Goal: Task Accomplishment & Management: Manage account settings

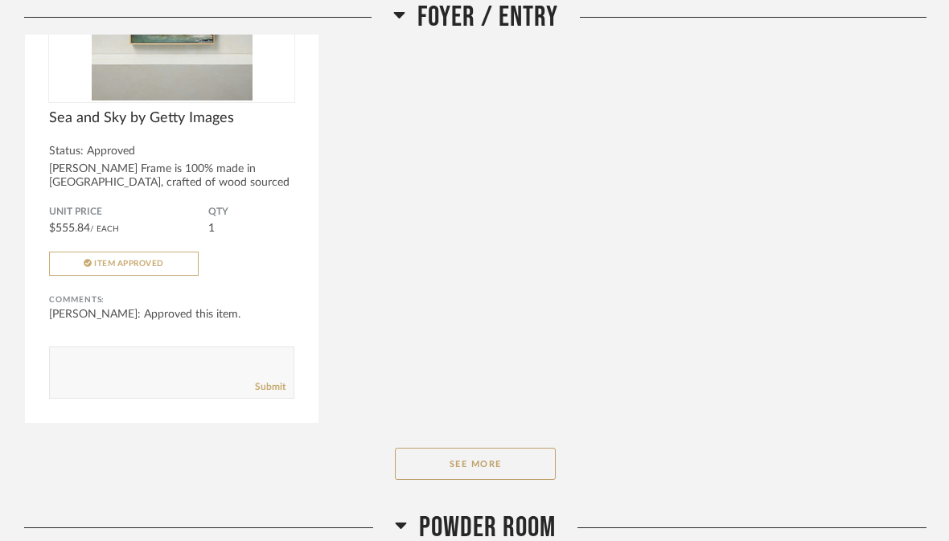
scroll to position [4447, 0]
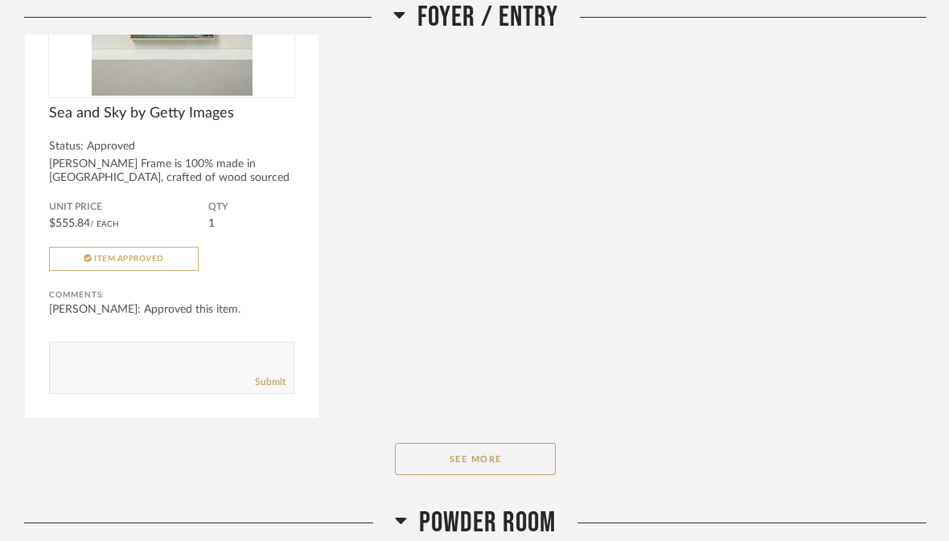
click at [474, 465] on button "See More" at bounding box center [475, 459] width 161 height 32
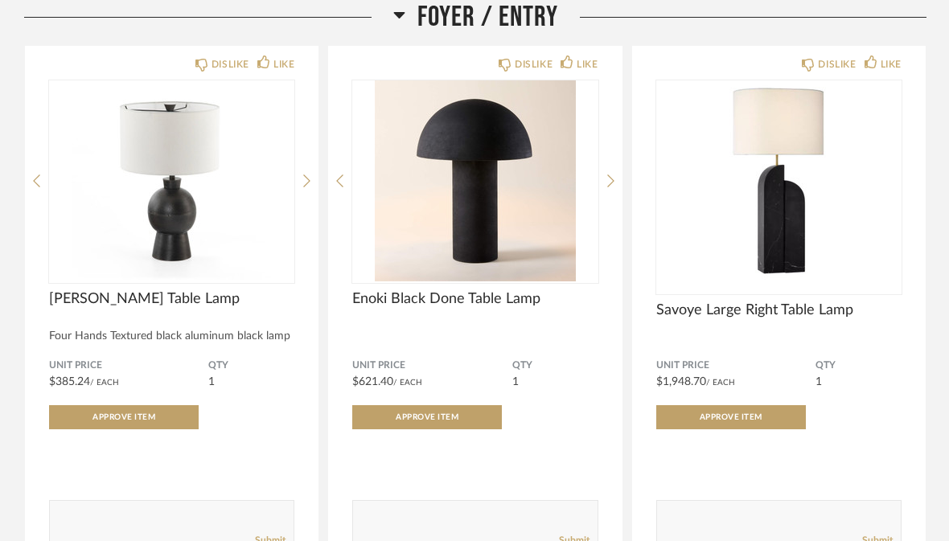
scroll to position [3696, 0]
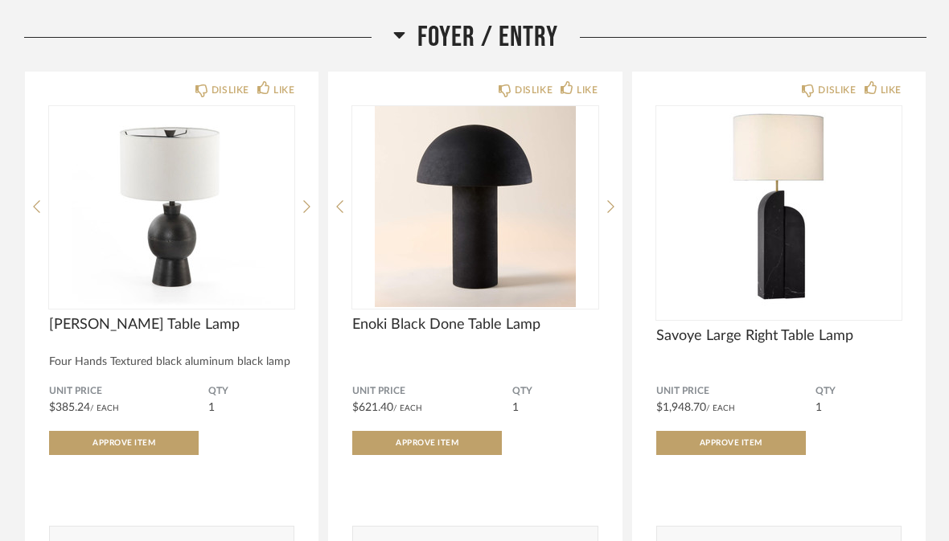
click at [797, 252] on img "0" at bounding box center [778, 206] width 245 height 201
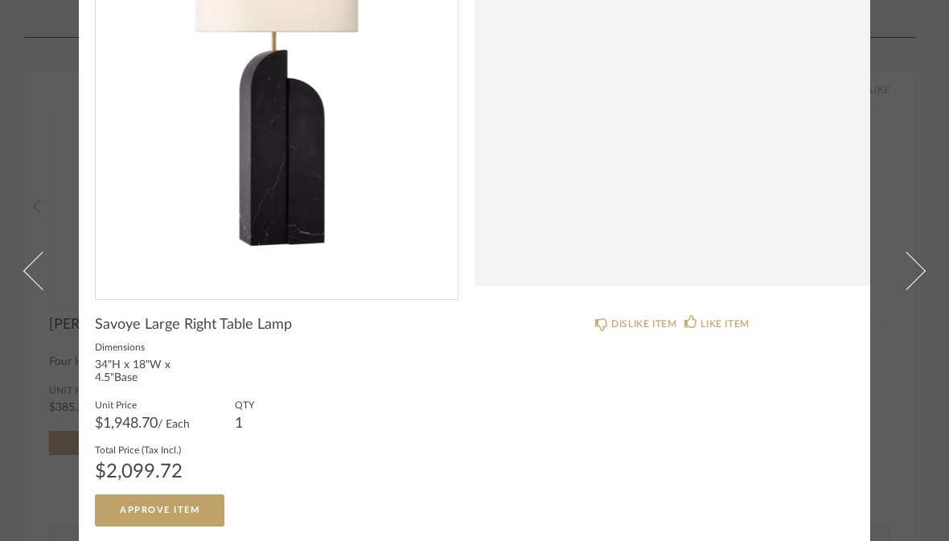
scroll to position [188, 0]
click at [917, 251] on span at bounding box center [906, 270] width 39 height 39
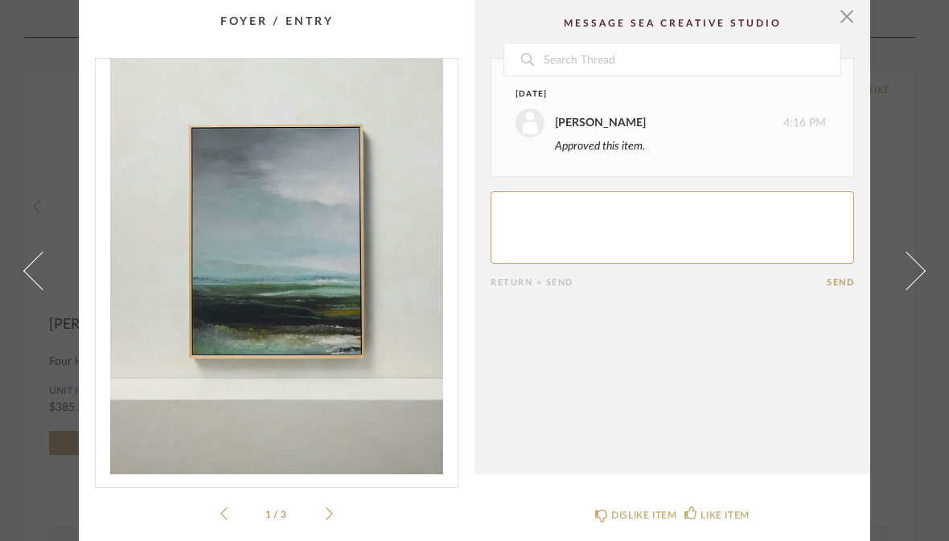
click at [38, 289] on span at bounding box center [42, 270] width 39 height 39
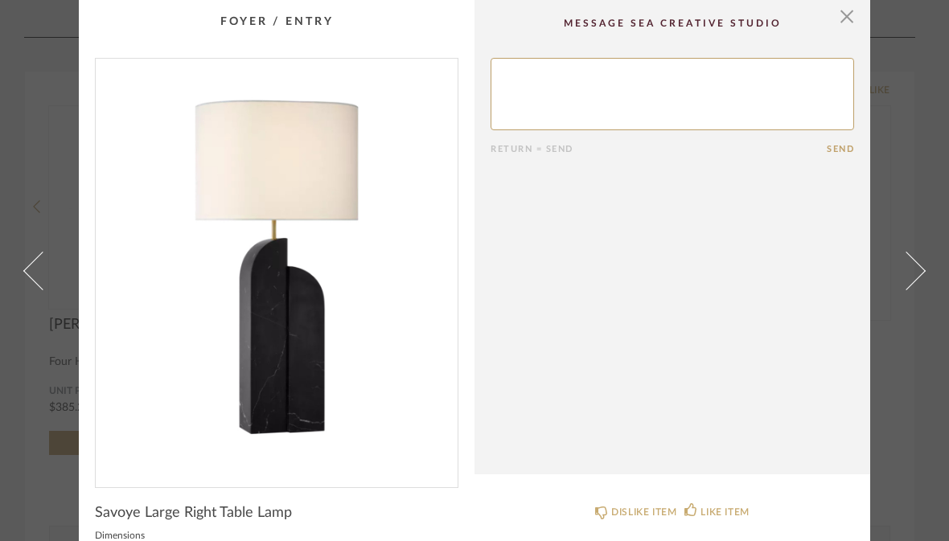
click at [854, 12] on span "button" at bounding box center [846, 16] width 32 height 32
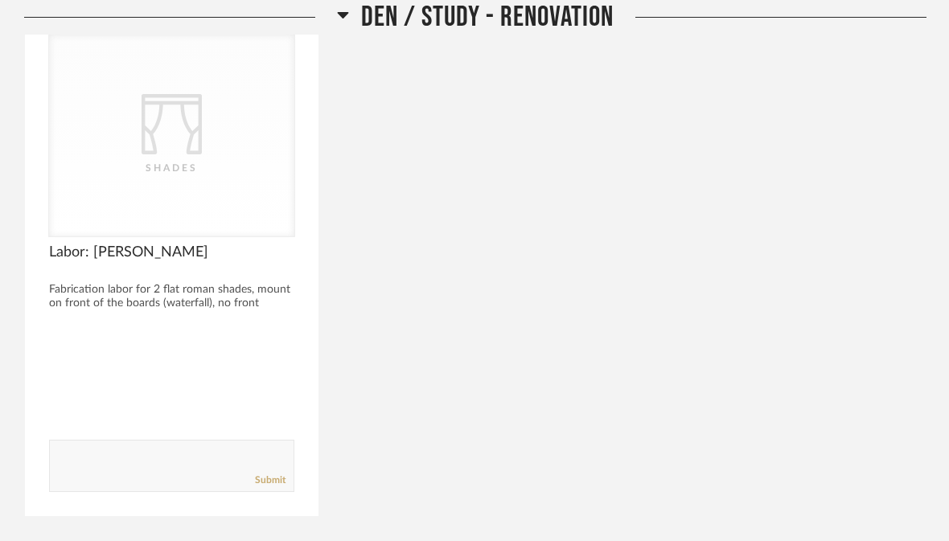
scroll to position [7372, 0]
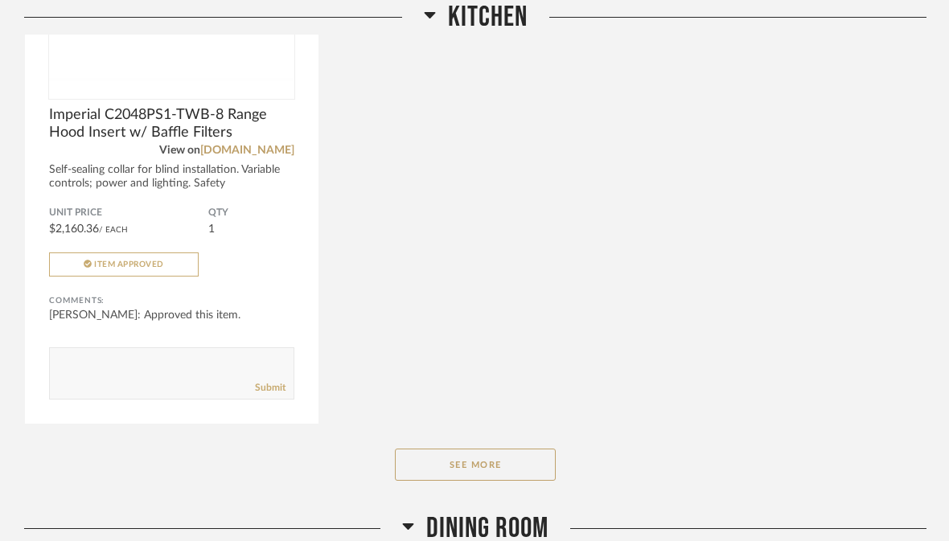
scroll to position [10489, 0]
click at [493, 475] on button "See More" at bounding box center [475, 465] width 161 height 32
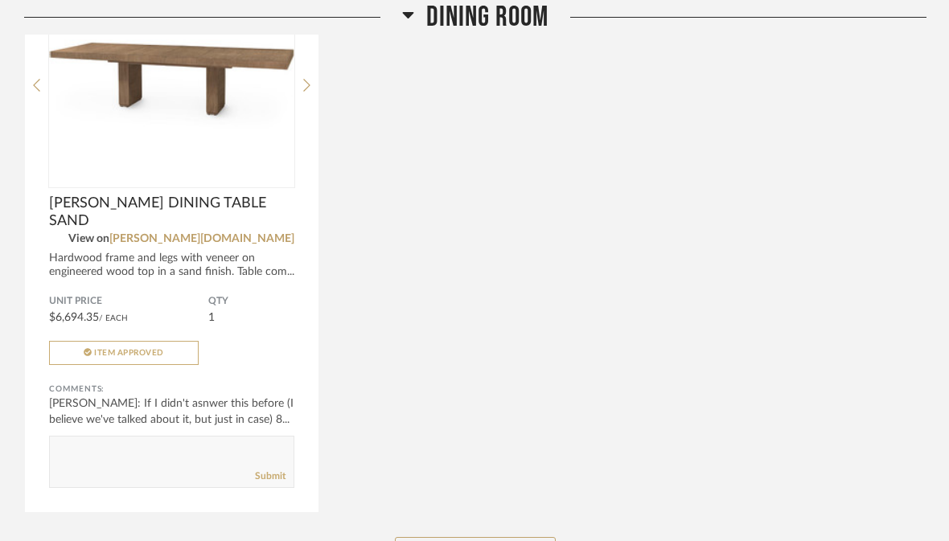
scroll to position [13930, 0]
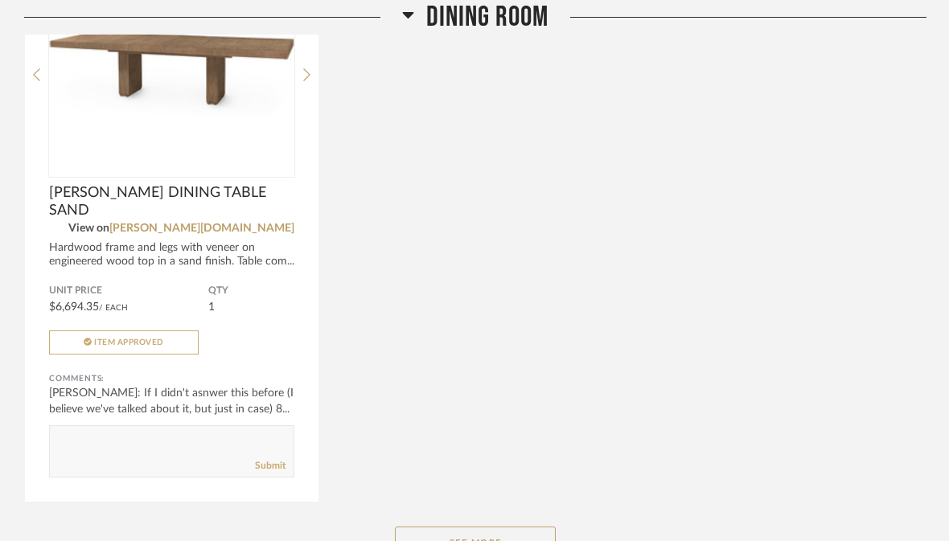
click at [498, 540] on button "See More" at bounding box center [475, 543] width 161 height 32
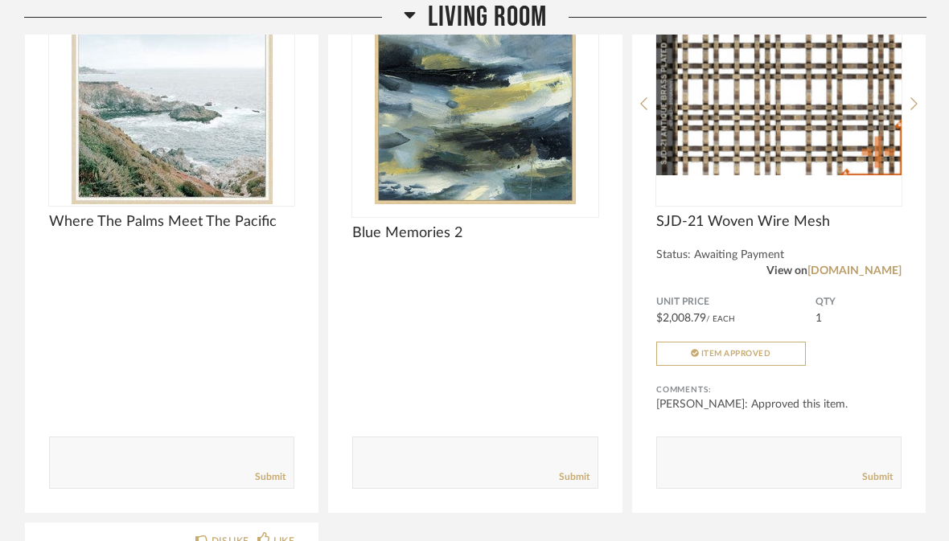
scroll to position [14602, 0]
click at [203, 346] on div at bounding box center [171, 344] width 245 height 43
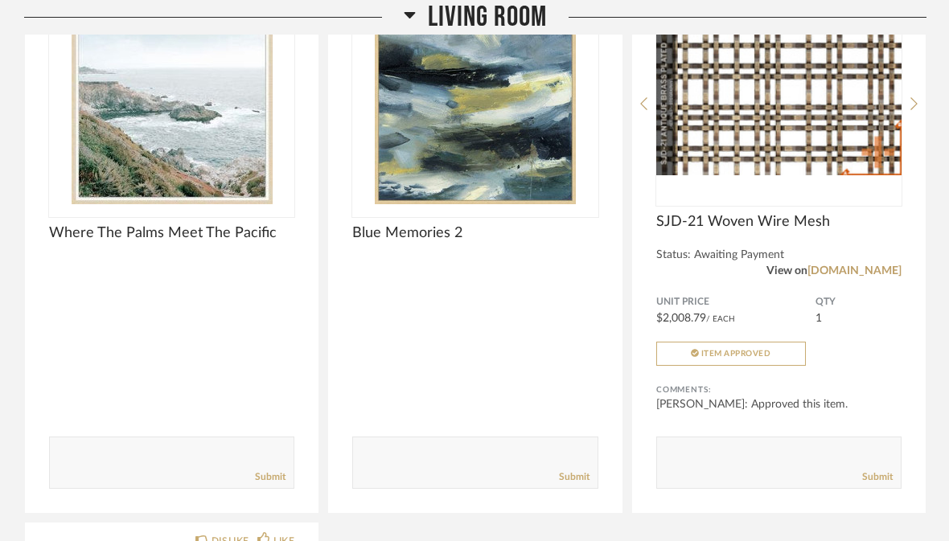
click at [0, 0] on img at bounding box center [0, 0] width 0 height 0
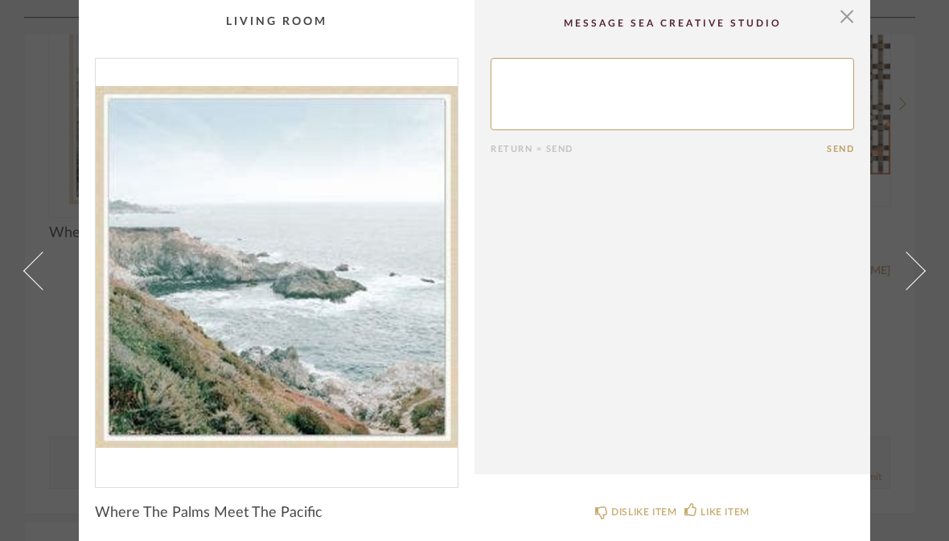
scroll to position [0, 0]
click at [851, 13] on span "button" at bounding box center [846, 16] width 32 height 32
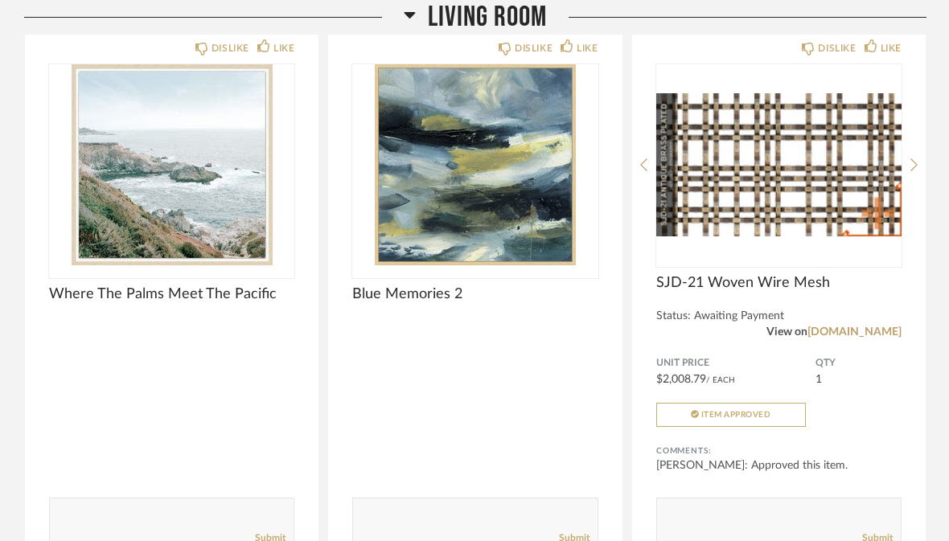
scroll to position [14442, 0]
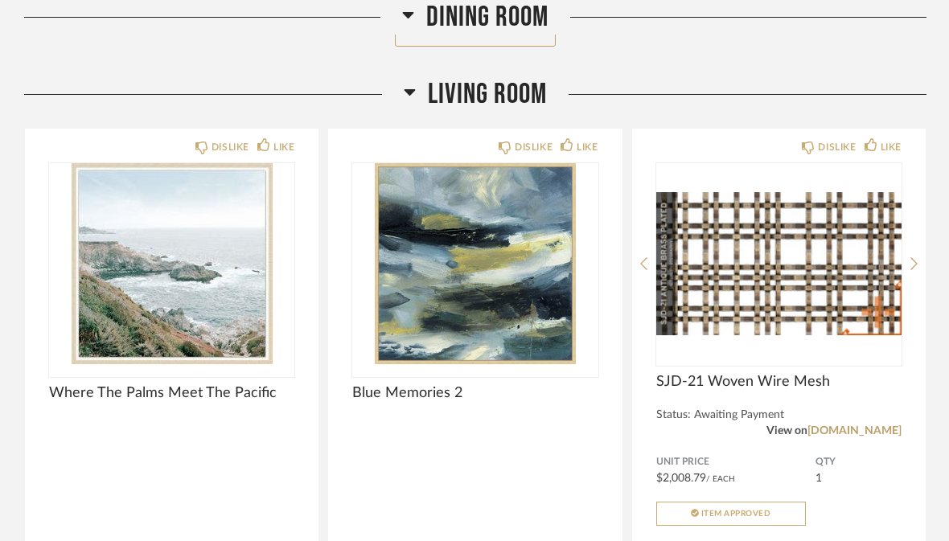
click at [503, 327] on img "0" at bounding box center [474, 264] width 245 height 201
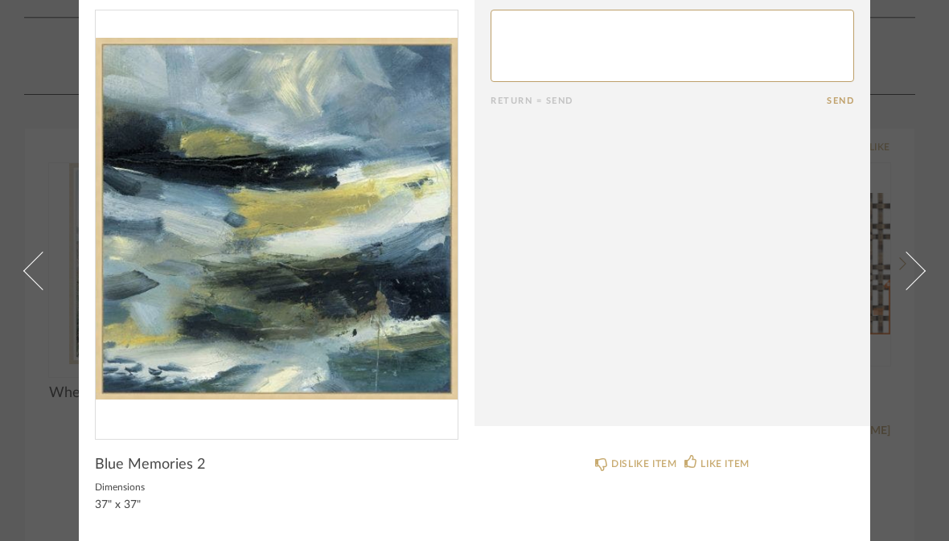
scroll to position [47, 0]
click at [37, 251] on span at bounding box center [42, 270] width 39 height 39
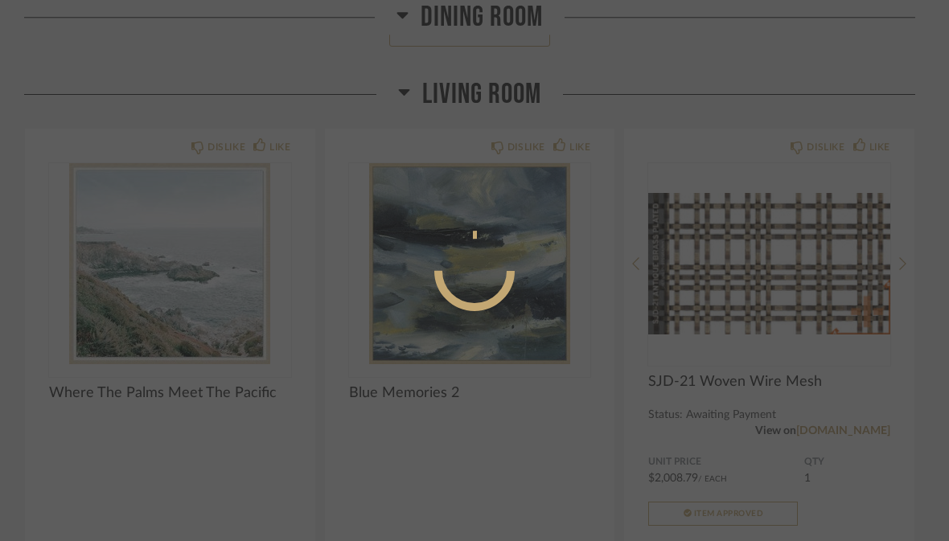
scroll to position [0, 0]
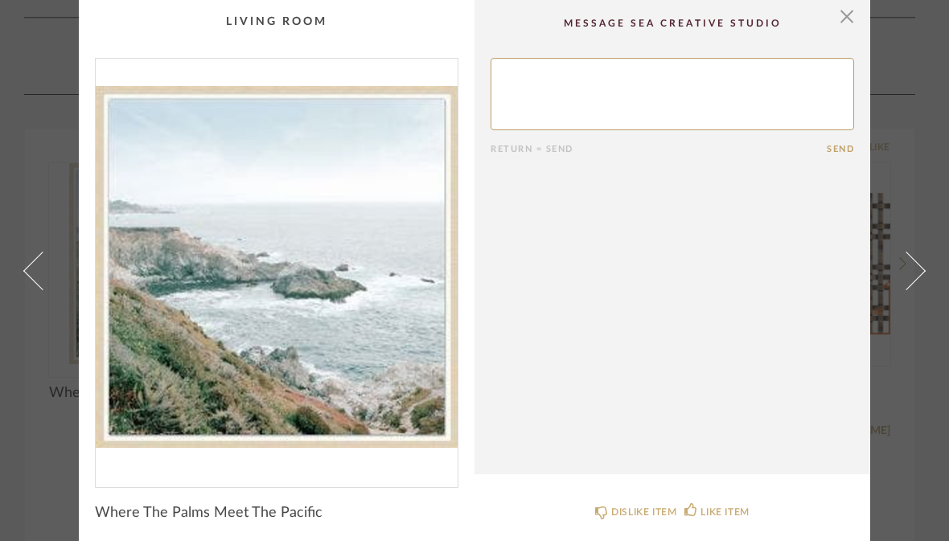
click at [844, 20] on span "button" at bounding box center [846, 16] width 32 height 32
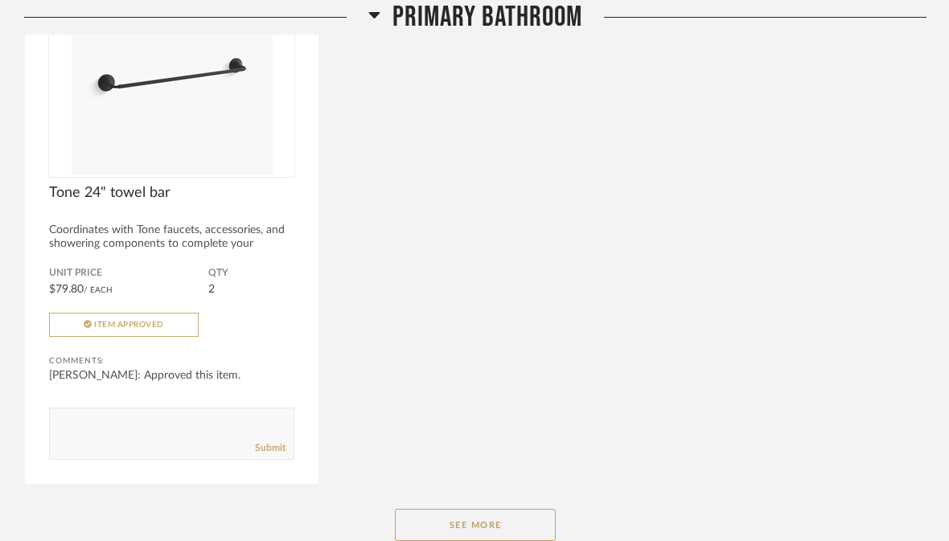
scroll to position [17689, 0]
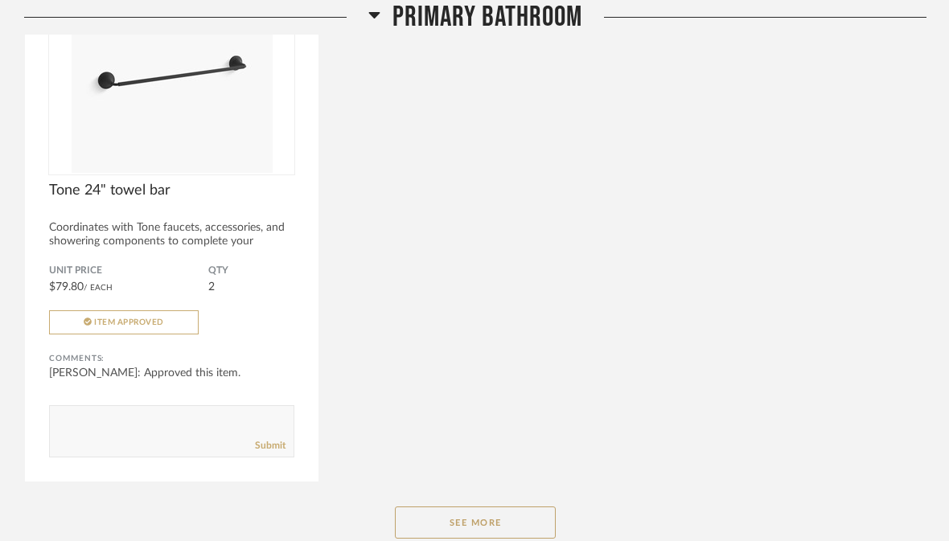
click at [477, 539] on button "See More" at bounding box center [475, 522] width 161 height 32
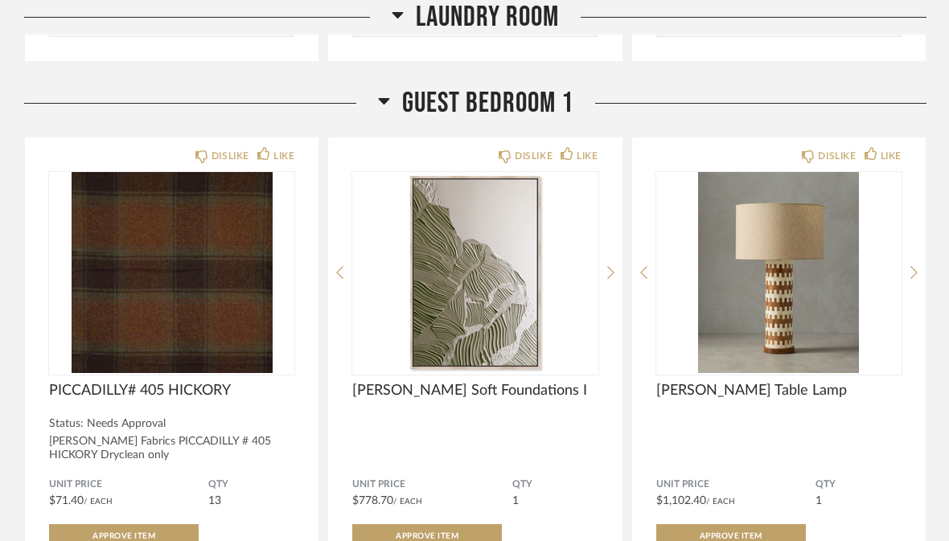
scroll to position [20477, 0]
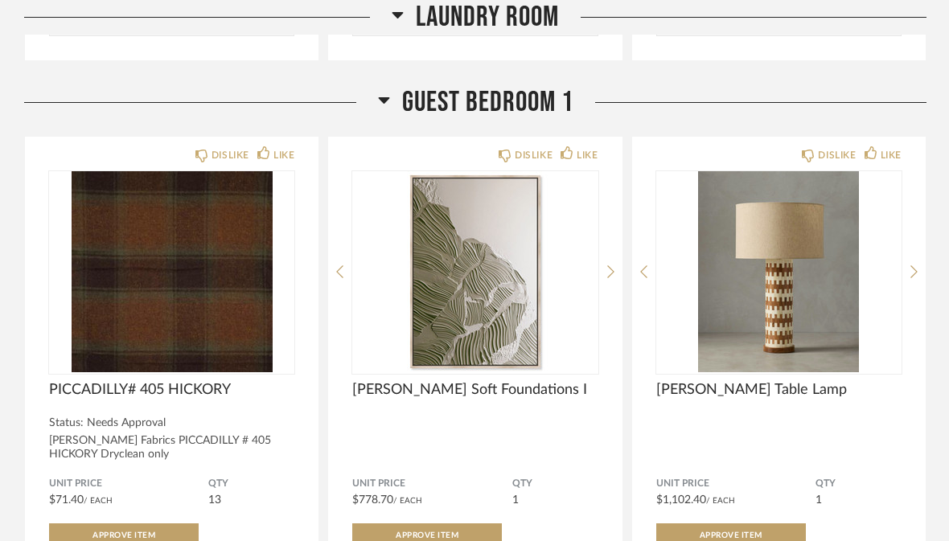
click at [158, 459] on div "[PERSON_NAME] Fabrics PICCADILLY # 405 HICKORY Dryclean only" at bounding box center [171, 447] width 245 height 27
click at [159, 457] on div "PICCADILLY# 405 HICKORY Status: Needs Approval [PERSON_NAME] Fabrics PICCADILLY…" at bounding box center [171, 421] width 245 height 80
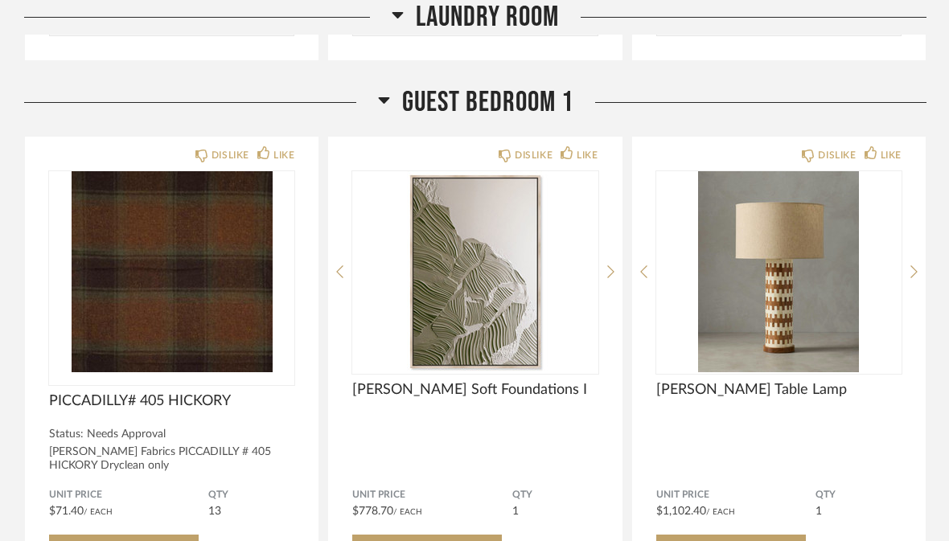
click at [0, 0] on img at bounding box center [0, 0] width 0 height 0
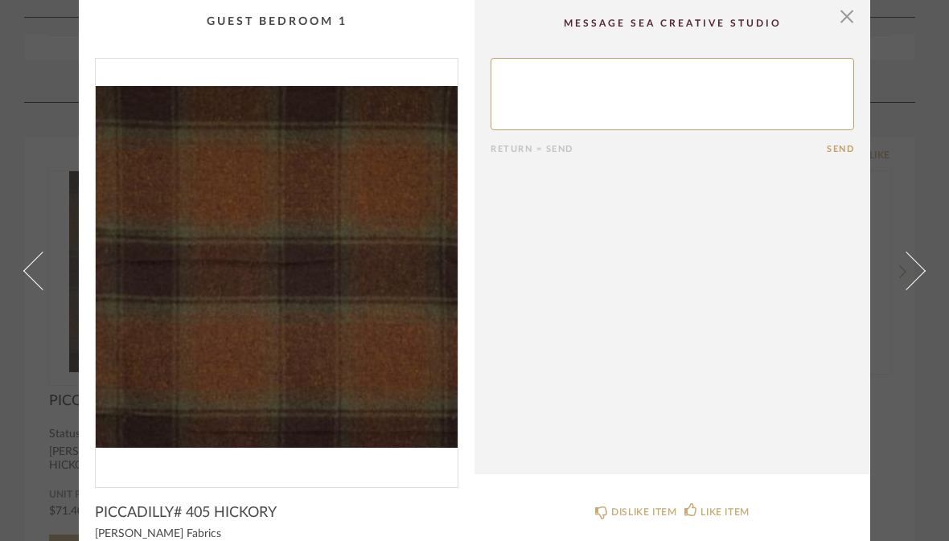
scroll to position [0, 0]
click at [847, 10] on span "button" at bounding box center [846, 16] width 32 height 32
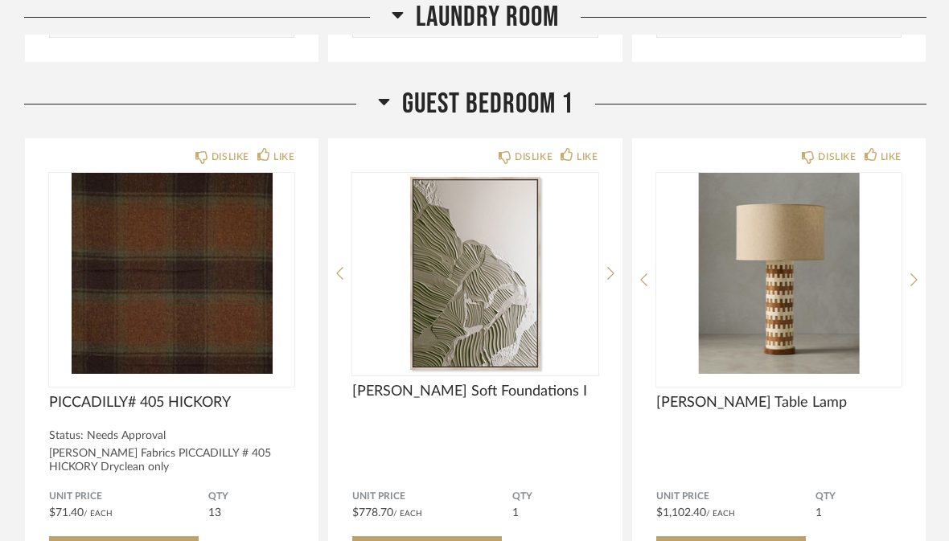
scroll to position [20475, 0]
click at [785, 351] on img "0" at bounding box center [778, 273] width 245 height 201
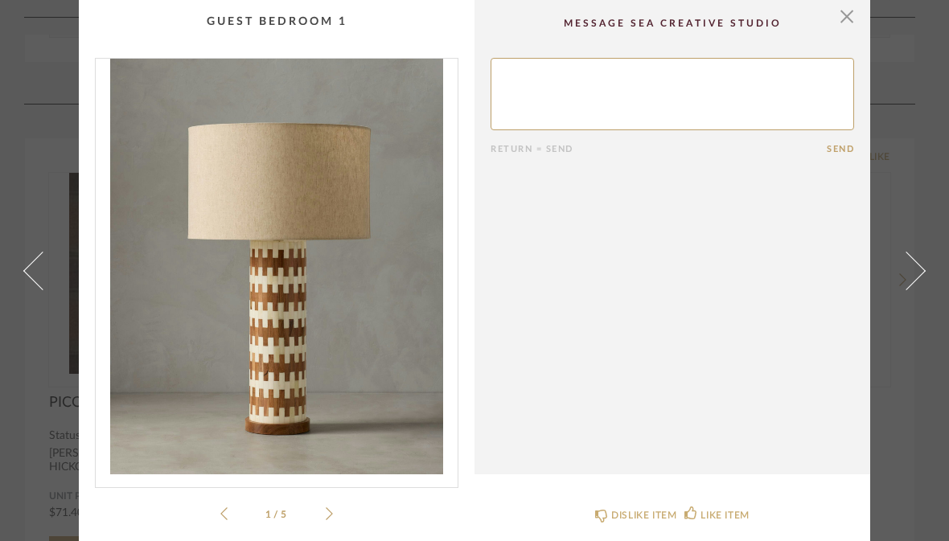
scroll to position [0, 0]
click at [846, 26] on span "button" at bounding box center [846, 16] width 32 height 32
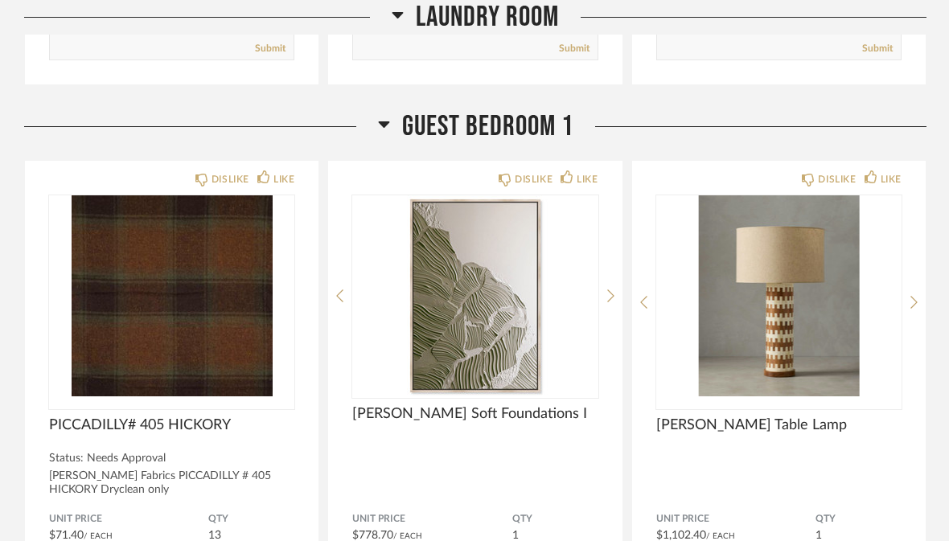
scroll to position [20453, 0]
click at [458, 434] on span "[PERSON_NAME] Soft Foundations I" at bounding box center [474, 425] width 245 height 18
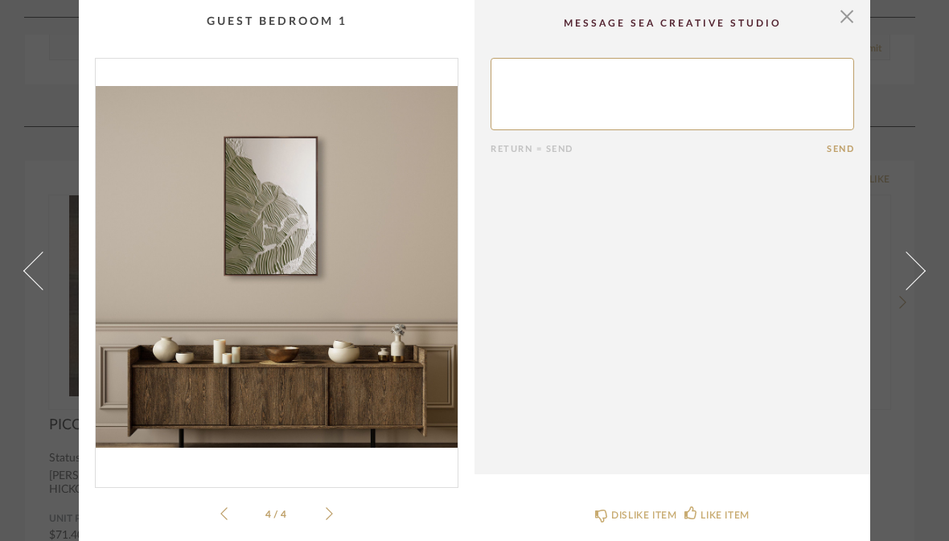
scroll to position [0, 0]
click at [848, 18] on span "button" at bounding box center [846, 16] width 32 height 32
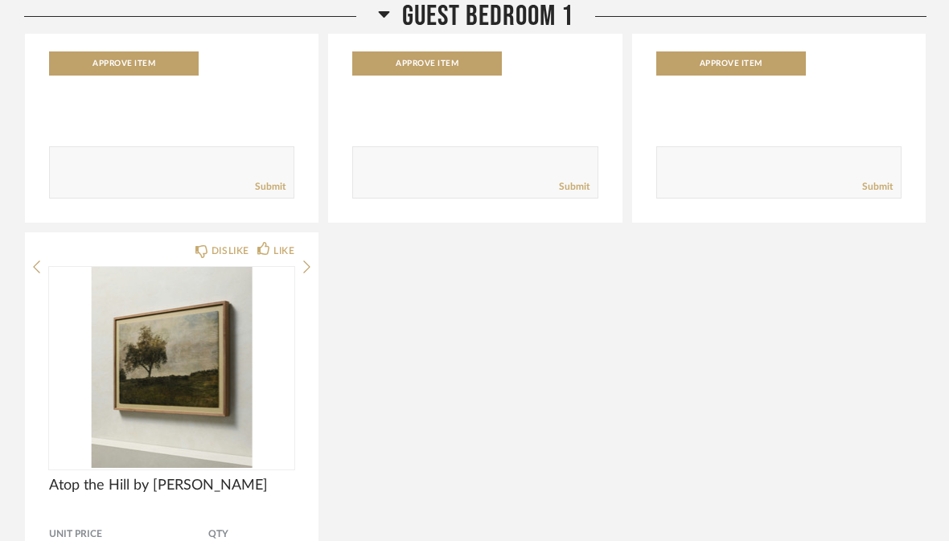
scroll to position [20960, 0]
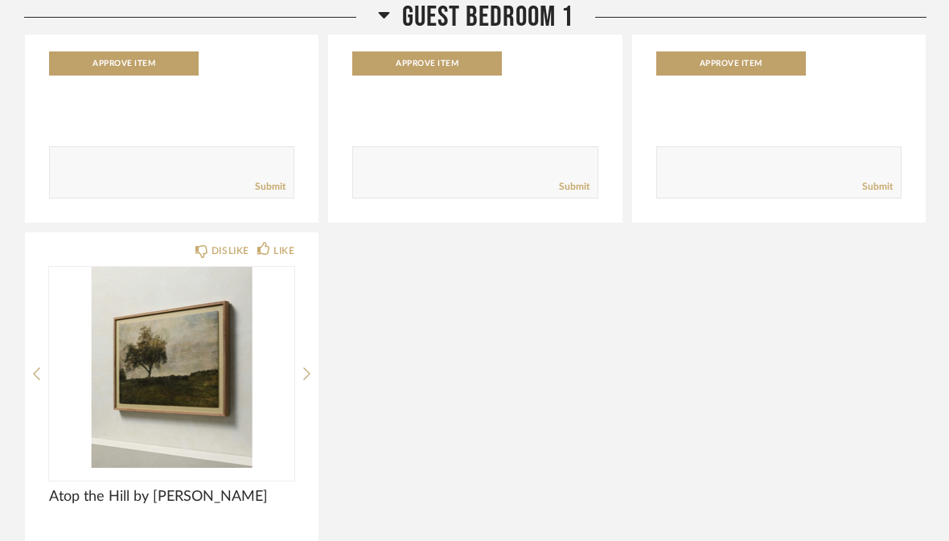
click at [0, 0] on img at bounding box center [0, 0] width 0 height 0
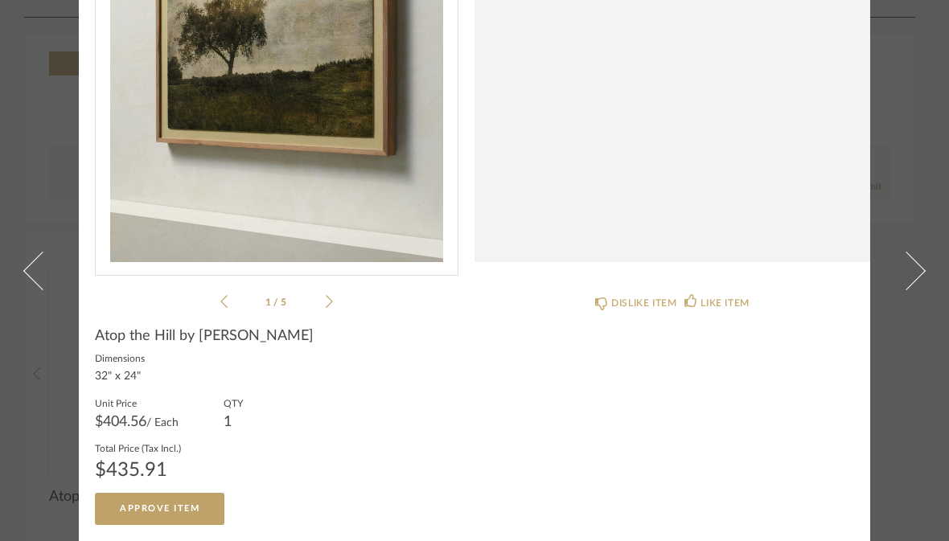
scroll to position [211, 0]
click at [330, 301] on icon at bounding box center [329, 302] width 7 height 13
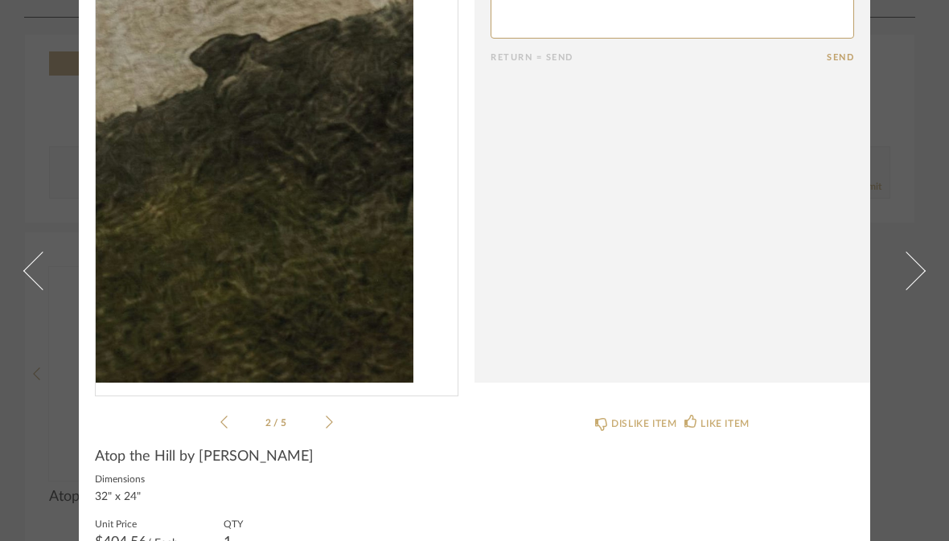
scroll to position [64, 0]
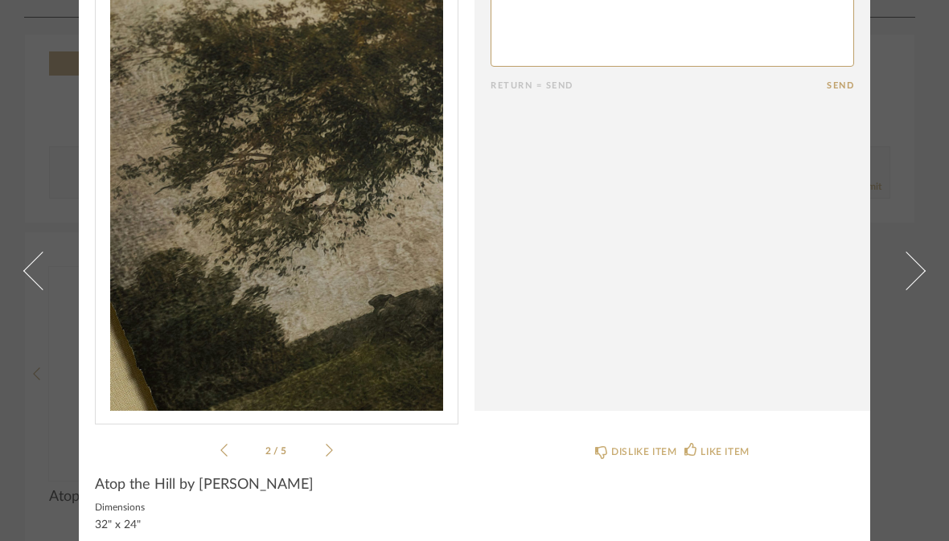
click at [336, 447] on div "2 / 5" at bounding box center [276, 226] width 363 height 465
click at [332, 449] on icon at bounding box center [329, 450] width 7 height 14
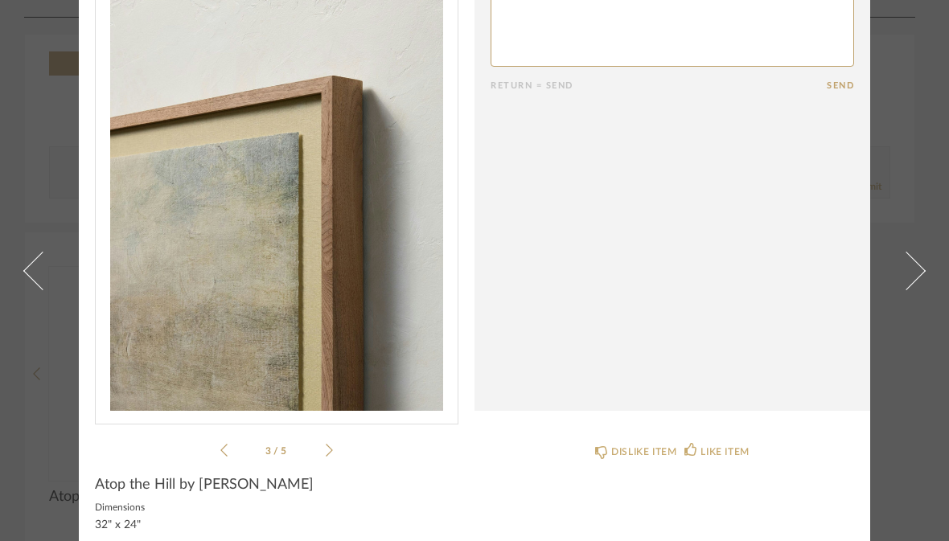
click at [332, 450] on icon at bounding box center [329, 450] width 7 height 13
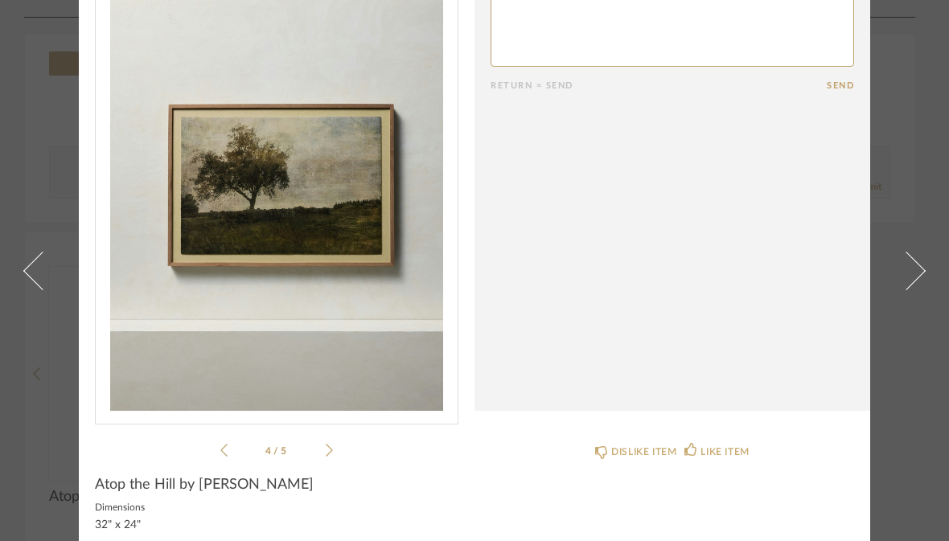
click at [332, 450] on icon at bounding box center [329, 450] width 7 height 13
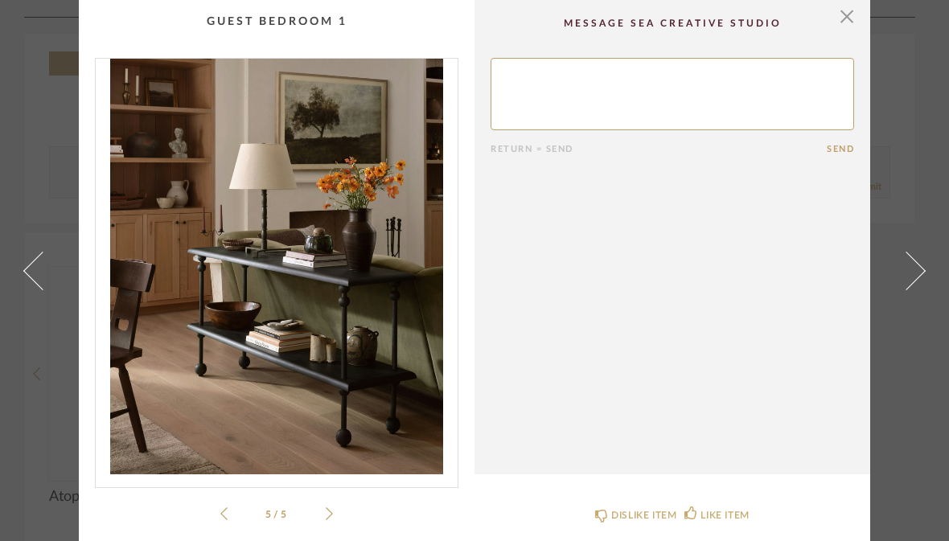
scroll to position [0, 0]
click at [848, 16] on span "button" at bounding box center [846, 16] width 32 height 32
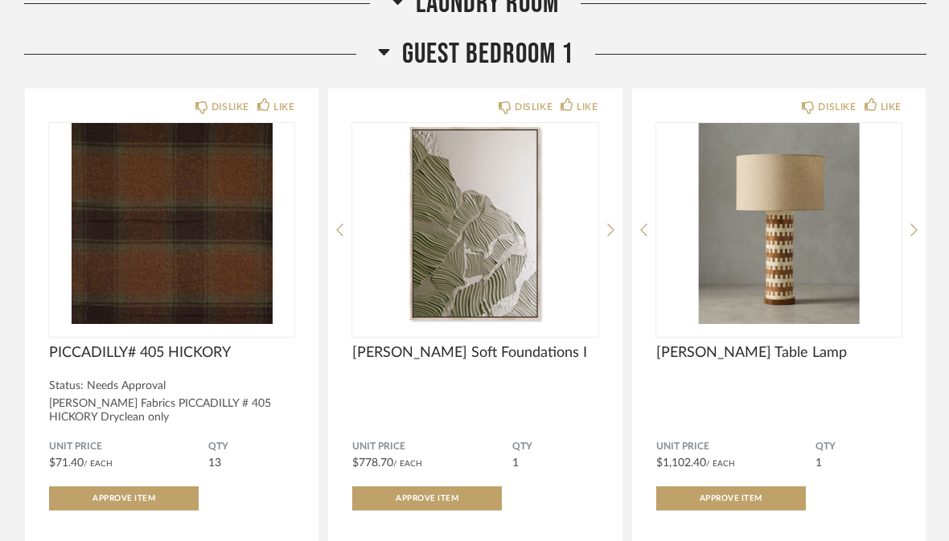
scroll to position [20526, 0]
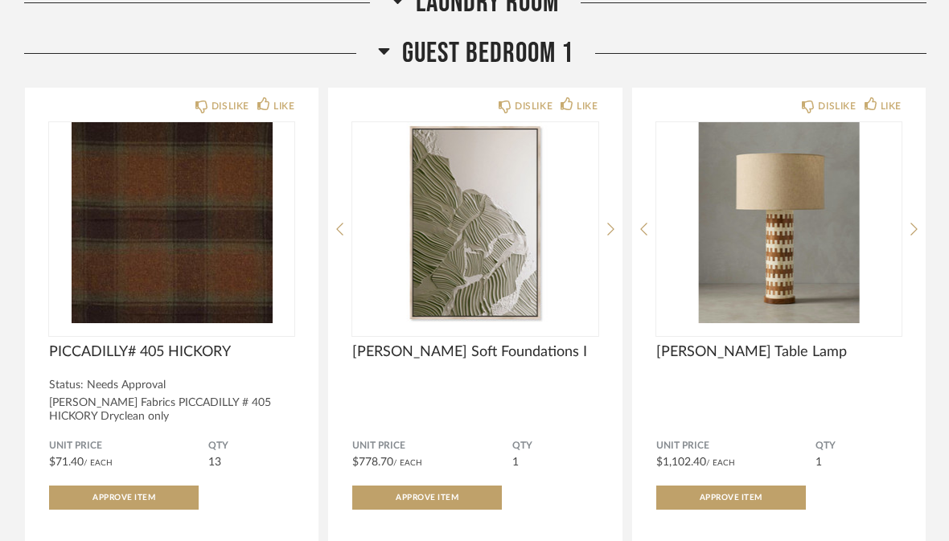
click at [474, 323] on img "0" at bounding box center [474, 222] width 245 height 201
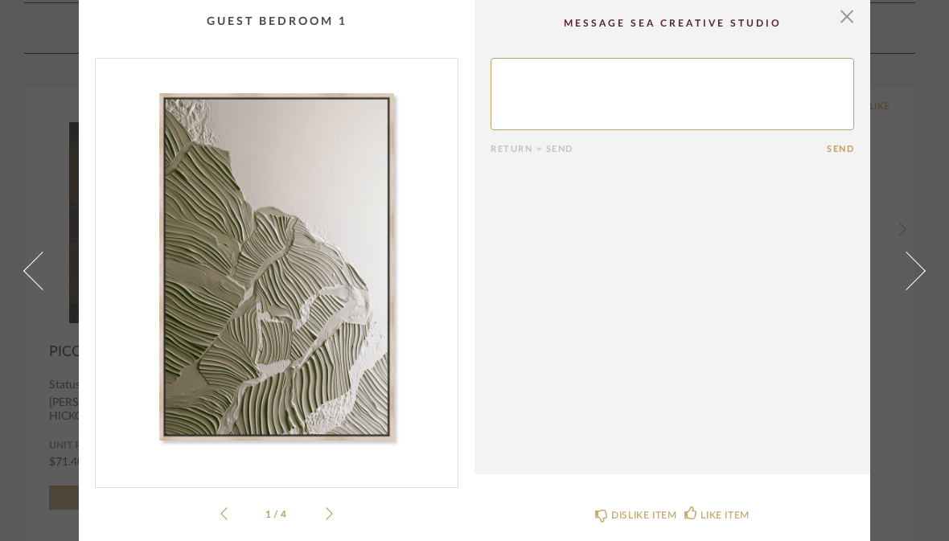
scroll to position [0, 0]
click at [845, 16] on span "button" at bounding box center [846, 16] width 32 height 32
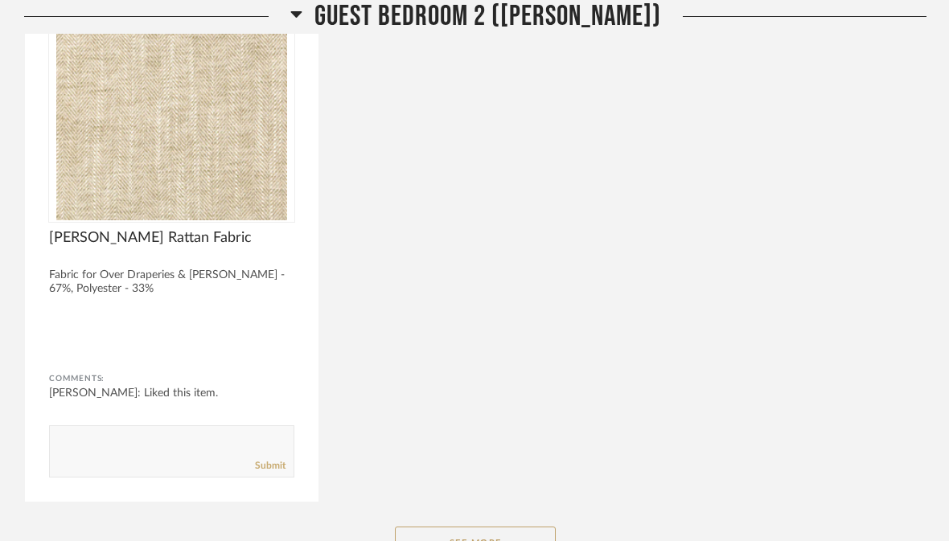
scroll to position [23614, 0]
click at [482, 540] on button "See More" at bounding box center [475, 543] width 161 height 32
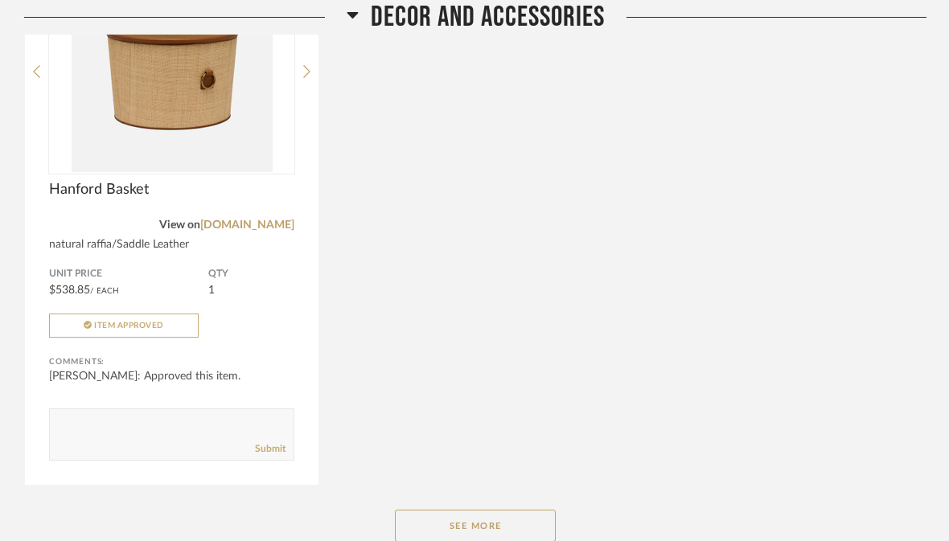
scroll to position [26594, 0]
click at [478, 540] on button "See More" at bounding box center [475, 524] width 161 height 32
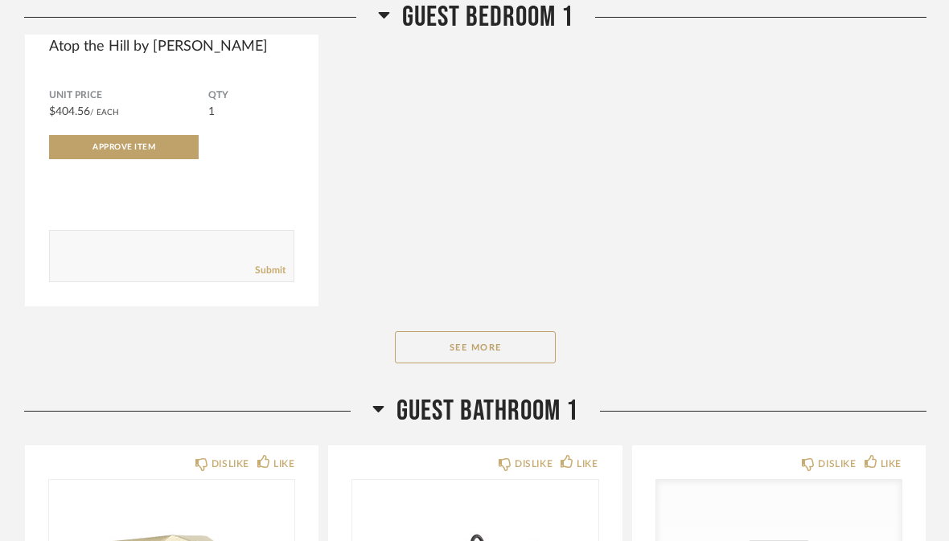
scroll to position [21411, 0]
click at [490, 363] on button "See More" at bounding box center [475, 346] width 161 height 32
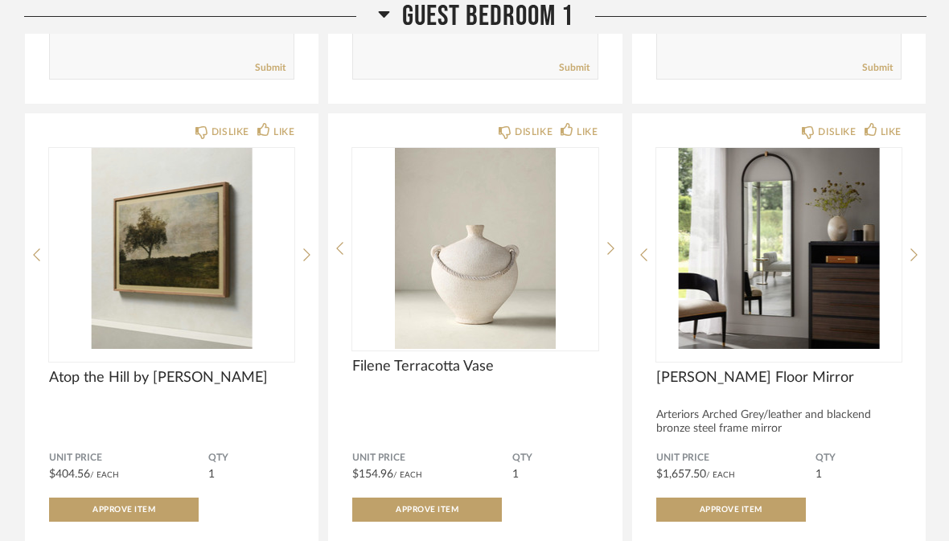
scroll to position [21079, 0]
click at [445, 514] on span "Approve Item" at bounding box center [427, 510] width 63 height 8
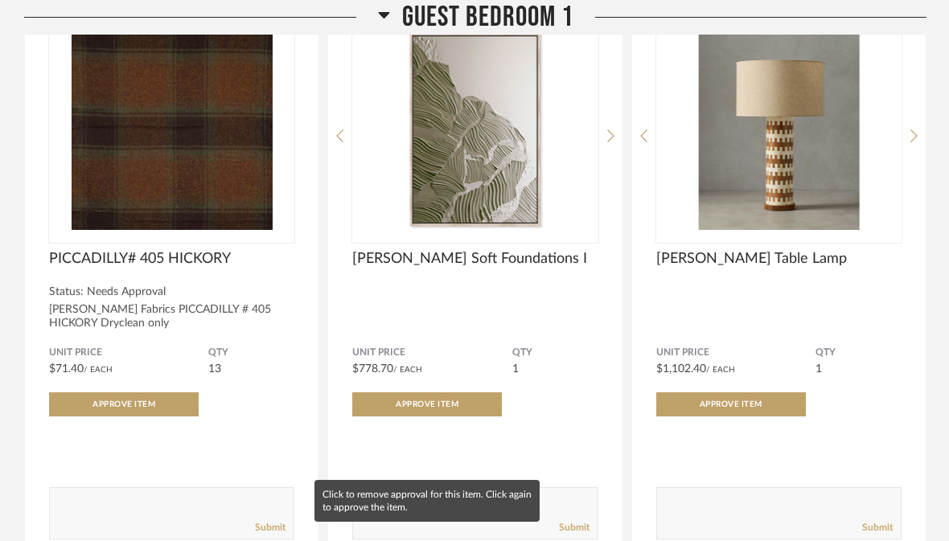
scroll to position [20620, 0]
click at [745, 322] on div "[PERSON_NAME] Table Lamp" at bounding box center [778, 289] width 245 height 80
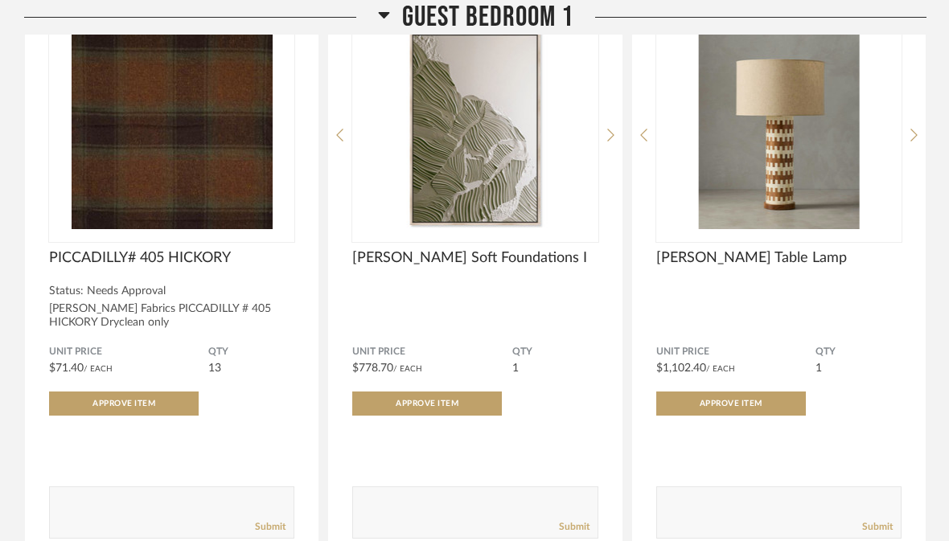
click at [758, 326] on div "[PERSON_NAME] Table Lamp" at bounding box center [778, 289] width 245 height 80
click at [789, 178] on img "0" at bounding box center [778, 128] width 245 height 201
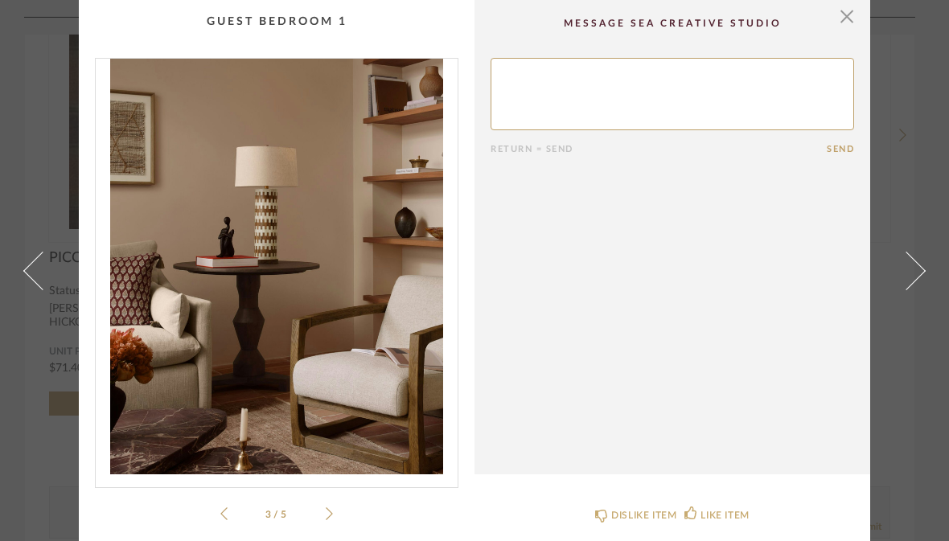
scroll to position [0, 0]
click at [851, 15] on span "button" at bounding box center [846, 16] width 32 height 32
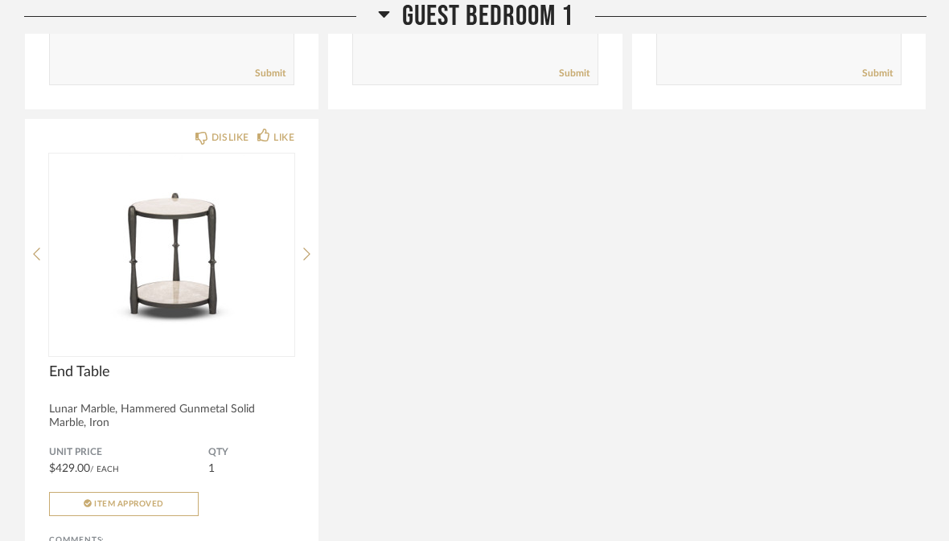
scroll to position [22784, 0]
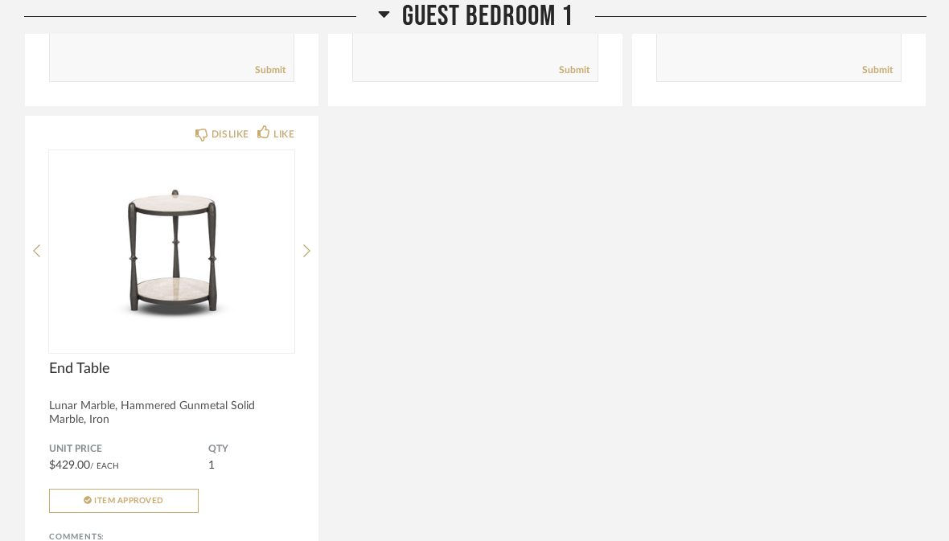
click at [172, 428] on div "Lunar Marble, Hammered Gunmetal Solid Marble, Iron" at bounding box center [171, 413] width 245 height 27
click at [107, 428] on div "Lunar Marble, Hammered Gunmetal Solid Marble, Iron" at bounding box center [171, 413] width 245 height 27
click at [101, 378] on span "End Table" at bounding box center [171, 369] width 245 height 18
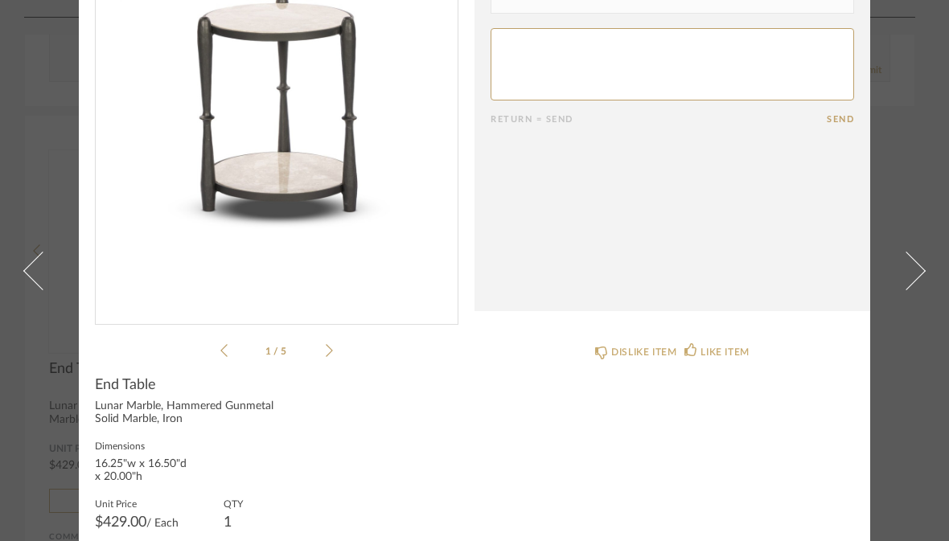
scroll to position [0, 0]
